Goal: Task Accomplishment & Management: Complete application form

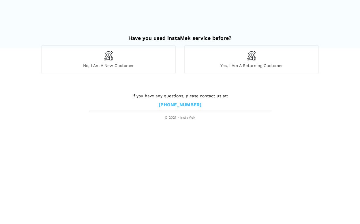
click at [251, 64] on span "Yes, I am a returning customer" at bounding box center [252, 65] width 134 height 5
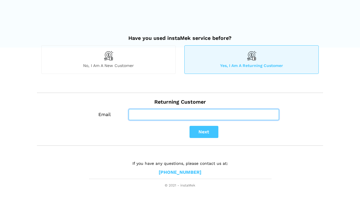
click at [149, 115] on input "Email" at bounding box center [204, 114] width 150 height 11
type input "[EMAIL_ADDRESS][PERSON_NAME][DOMAIN_NAME]"
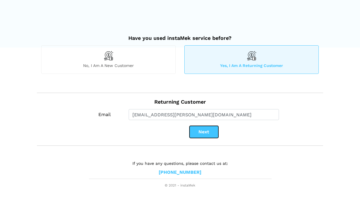
click at [206, 132] on button "Next" at bounding box center [204, 132] width 29 height 12
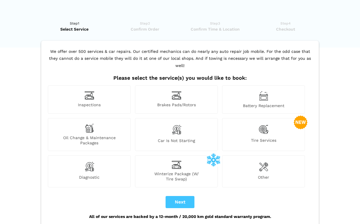
click at [266, 138] on span "Tire Services" at bounding box center [264, 142] width 82 height 8
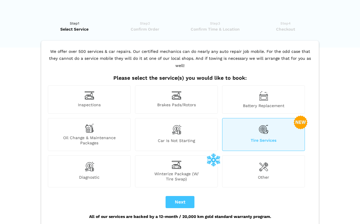
click at [262, 124] on img at bounding box center [264, 130] width 10 height 12
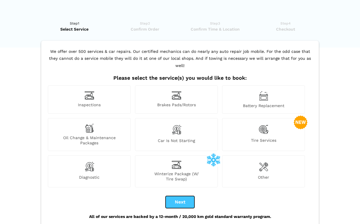
click at [179, 196] on button "Next" at bounding box center [180, 202] width 29 height 12
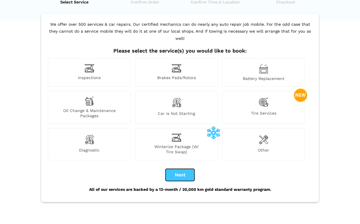
scroll to position [29, 0]
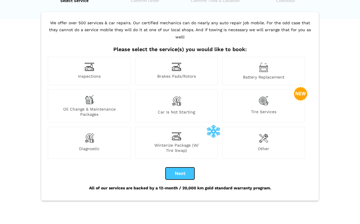
click at [177, 167] on button "Next" at bounding box center [180, 173] width 29 height 12
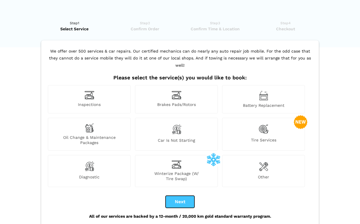
scroll to position [0, 0]
click at [260, 126] on img at bounding box center [264, 130] width 10 height 12
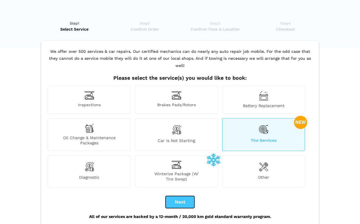
click at [174, 196] on button "Next" at bounding box center [180, 202] width 29 height 12
checkbox input "true"
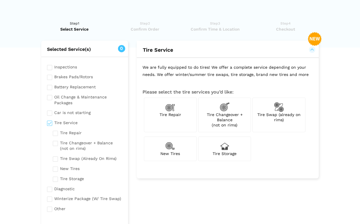
click at [270, 117] on div "Tire Swap (already on rims)" at bounding box center [279, 115] width 53 height 35
checkbox input "true"
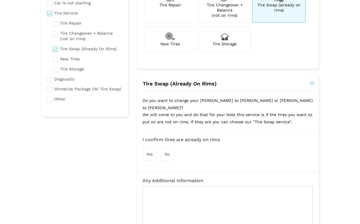
scroll to position [111, 0]
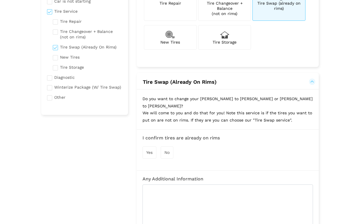
click at [146, 150] on span "Yes" at bounding box center [149, 152] width 6 height 5
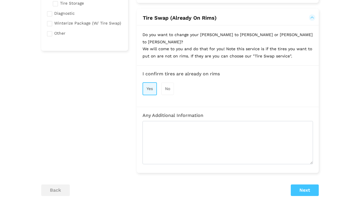
scroll to position [161, 0]
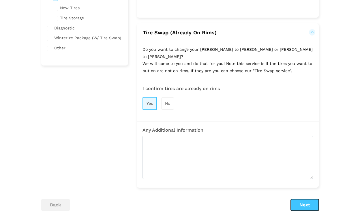
click at [306, 199] on button "Next" at bounding box center [305, 205] width 28 height 12
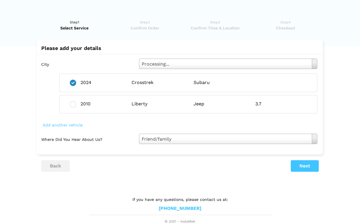
scroll to position [0, 0]
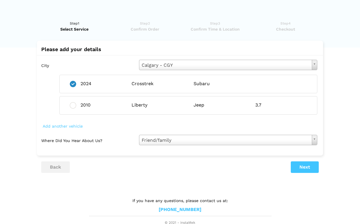
click at [56, 126] on span "Add another vehicle" at bounding box center [62, 126] width 43 height 8
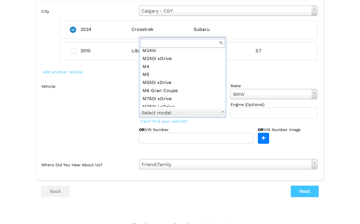
scroll to position [438, 0]
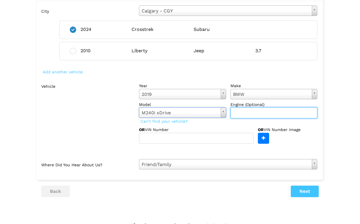
click at [245, 114] on input "text" at bounding box center [274, 112] width 87 height 11
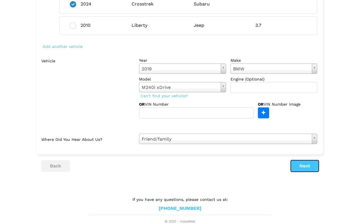
click at [303, 166] on button "Next" at bounding box center [305, 166] width 28 height 12
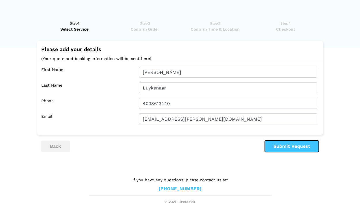
click at [283, 145] on button "Submit Request" at bounding box center [292, 147] width 54 height 12
